Goal: Task Accomplishment & Management: Find specific page/section

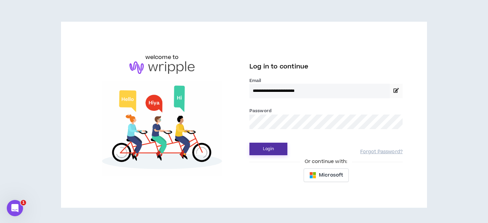
click at [265, 148] on button "Login" at bounding box center [269, 149] width 38 height 13
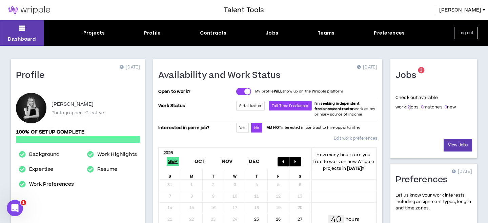
click at [453, 148] on link "View Jobs" at bounding box center [458, 145] width 28 height 13
